Goal: Task Accomplishment & Management: Use online tool/utility

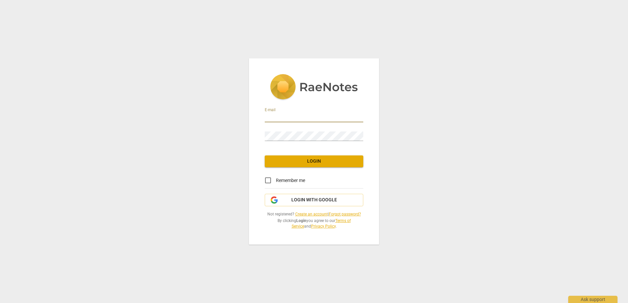
click at [335, 115] on input "email" at bounding box center [314, 118] width 99 height 10
type input "[EMAIL_ADDRESS][DOMAIN_NAME]"
click at [338, 155] on div "E-mail [EMAIL_ADDRESS][DOMAIN_NAME] Password Login Remember me Login with Googl…" at bounding box center [314, 151] width 130 height 187
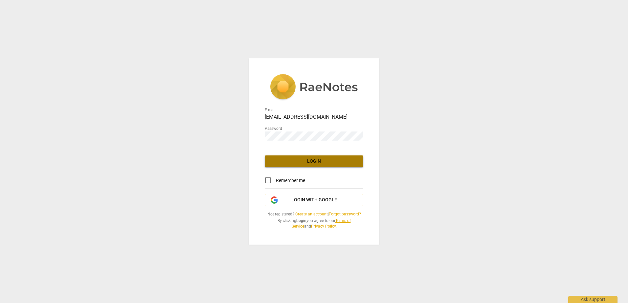
click at [334, 156] on button "Login" at bounding box center [314, 162] width 99 height 12
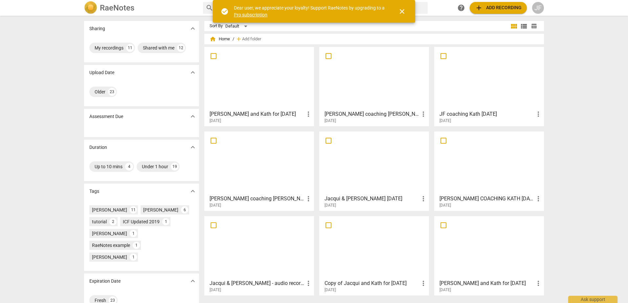
click at [524, 27] on span "view_list" at bounding box center [524, 26] width 8 height 8
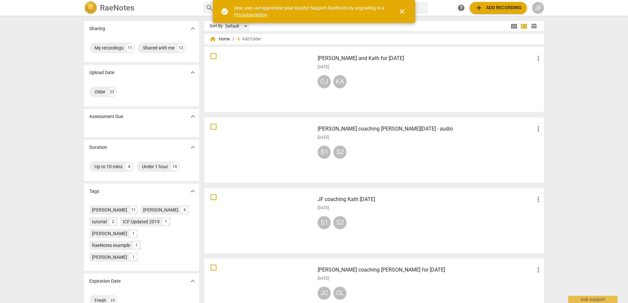
click at [245, 28] on div "Default" at bounding box center [237, 26] width 24 height 11
click at [402, 10] on span "close" at bounding box center [402, 12] width 8 height 8
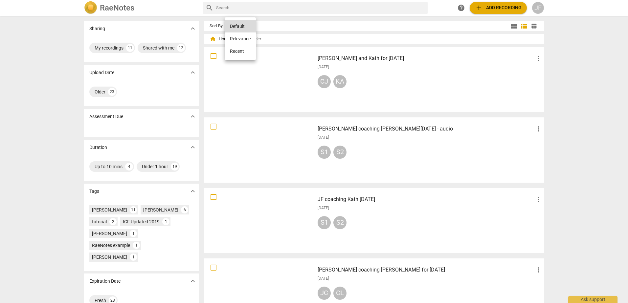
click at [236, 52] on li "Recent" at bounding box center [240, 51] width 31 height 12
click at [497, 69] on div "[DATE]" at bounding box center [430, 67] width 225 height 6
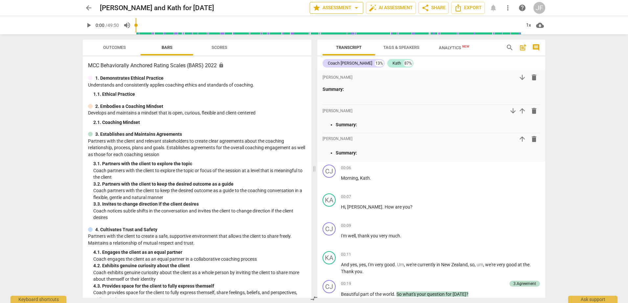
click at [328, 7] on span "star Assessment arrow_drop_down" at bounding box center [337, 8] width 48 height 8
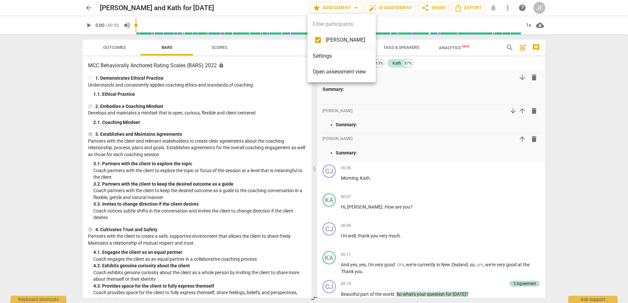
click at [322, 74] on span "Open assessment view" at bounding box center [339, 72] width 53 height 8
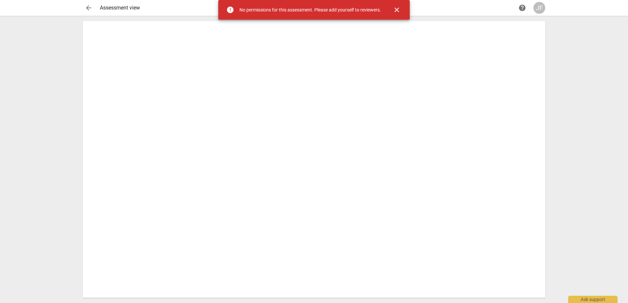
click at [90, 7] on span "arrow_back" at bounding box center [89, 8] width 8 height 8
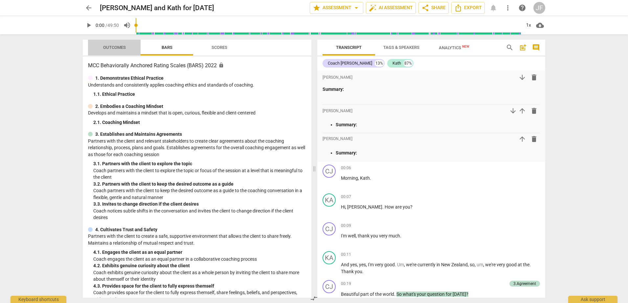
click at [108, 50] on span "Outcomes" at bounding box center [114, 47] width 23 height 5
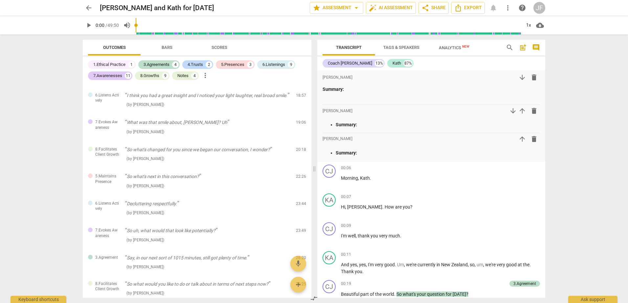
click at [536, 49] on span "comment" at bounding box center [536, 48] width 8 height 8
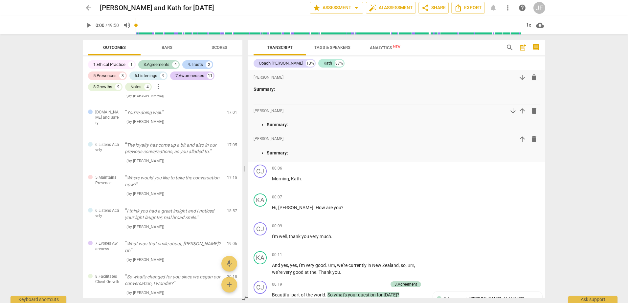
scroll to position [697, 0]
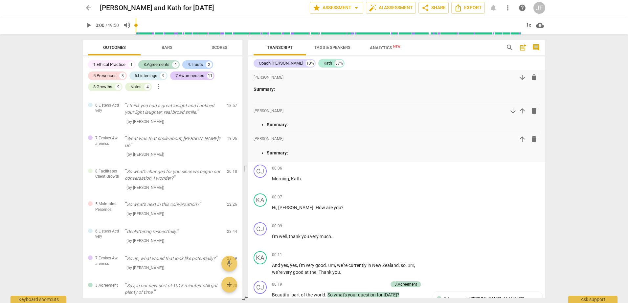
click at [536, 49] on span "comment" at bounding box center [536, 48] width 8 height 8
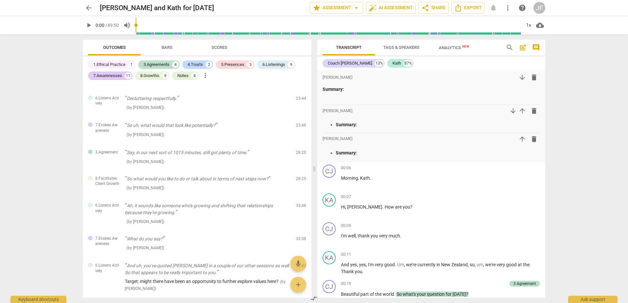
scroll to position [591, 0]
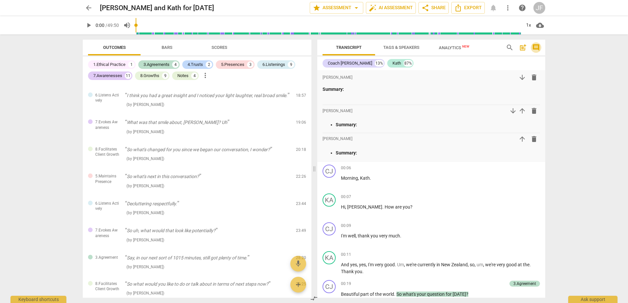
click at [536, 49] on span "comment" at bounding box center [536, 48] width 8 height 8
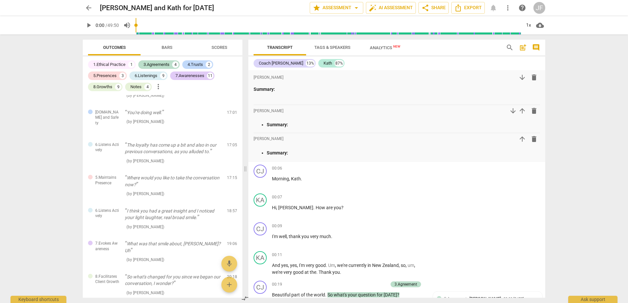
scroll to position [697, 0]
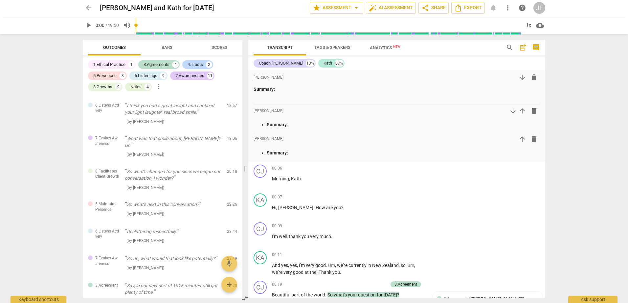
click at [536, 49] on span "comment" at bounding box center [536, 48] width 8 height 8
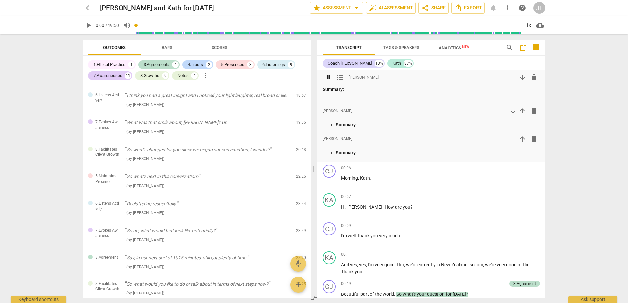
click at [335, 92] on p "Summary:" at bounding box center [431, 89] width 217 height 7
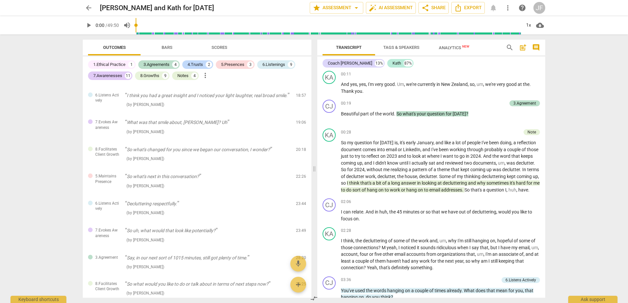
scroll to position [0, 0]
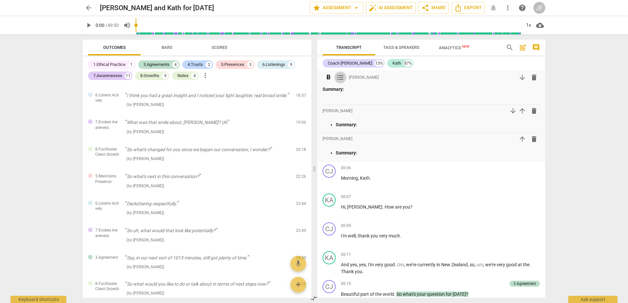
click at [341, 77] on span "format_list_bulleted" at bounding box center [340, 78] width 8 height 8
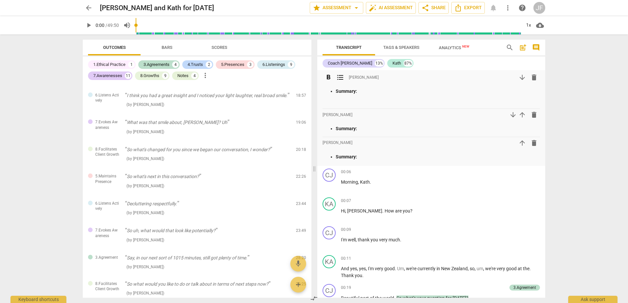
click at [342, 79] on span "format_list_bulleted" at bounding box center [340, 78] width 8 height 8
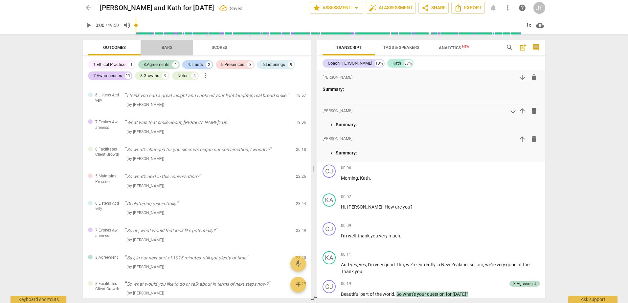
click at [161, 47] on span "Bars" at bounding box center [167, 47] width 27 height 9
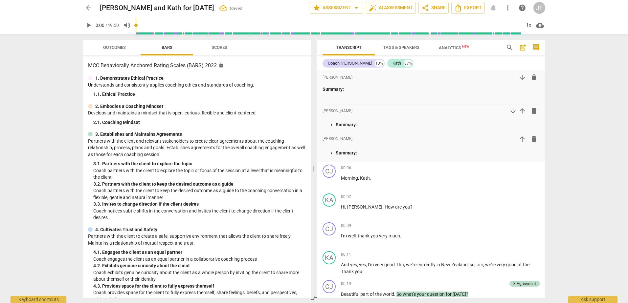
click at [230, 47] on span "Scores" at bounding box center [220, 47] width 32 height 9
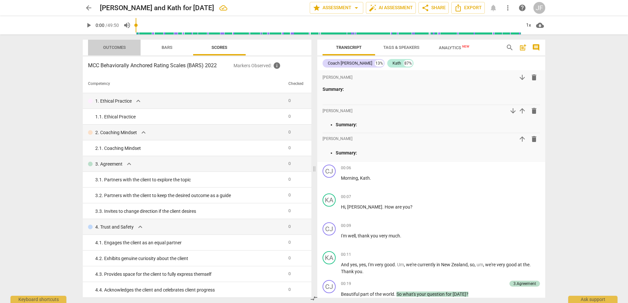
click at [117, 46] on span "Outcomes" at bounding box center [114, 47] width 23 height 5
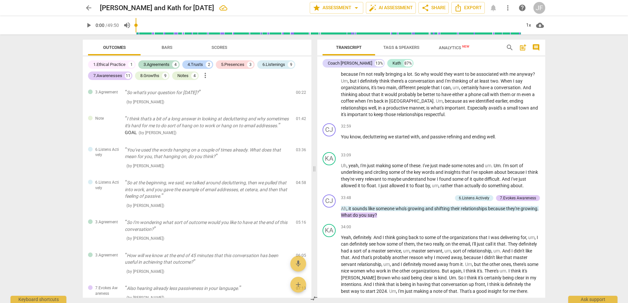
scroll to position [3354, 0]
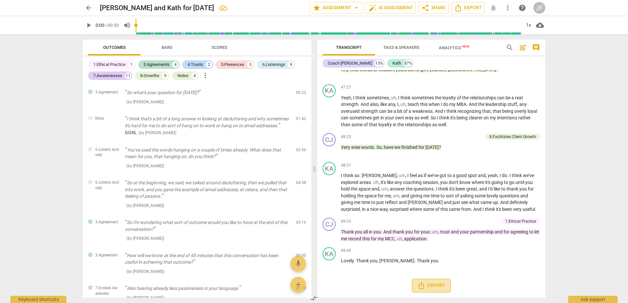
click at [418, 289] on icon "Export" at bounding box center [421, 286] width 8 height 8
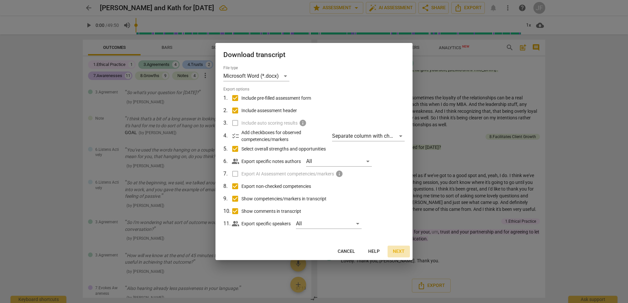
click at [397, 253] on span "Next" at bounding box center [399, 252] width 12 height 7
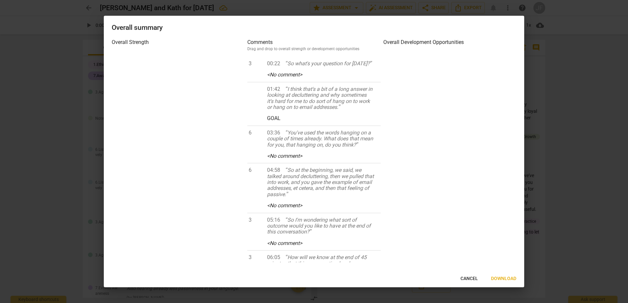
click at [499, 278] on span "Download" at bounding box center [503, 279] width 25 height 7
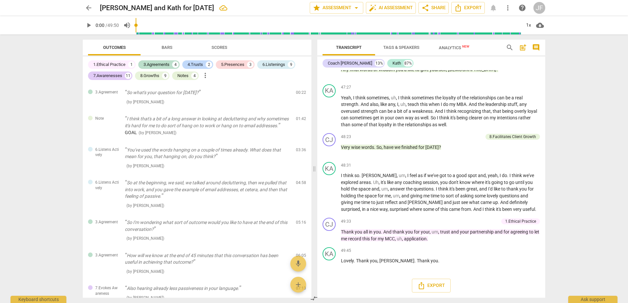
click at [53, 100] on div "arrow_back [PERSON_NAME] and [PERSON_NAME] for [DATE] edit star Assessment arro…" at bounding box center [314, 151] width 628 height 303
click at [534, 8] on div "JF" at bounding box center [539, 8] width 12 height 12
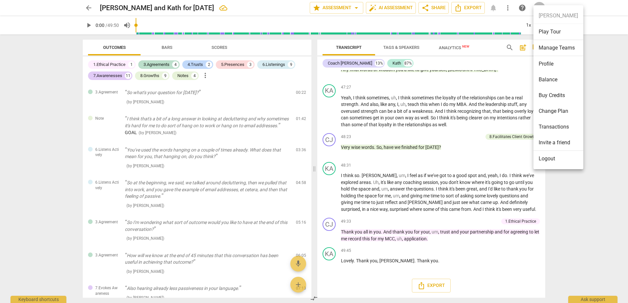
click at [548, 160] on li "Logout" at bounding box center [558, 159] width 50 height 16
